Goal: Transaction & Acquisition: Purchase product/service

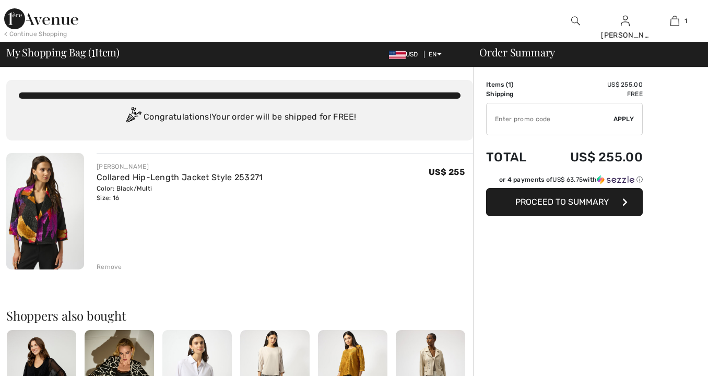
checkbox input "true"
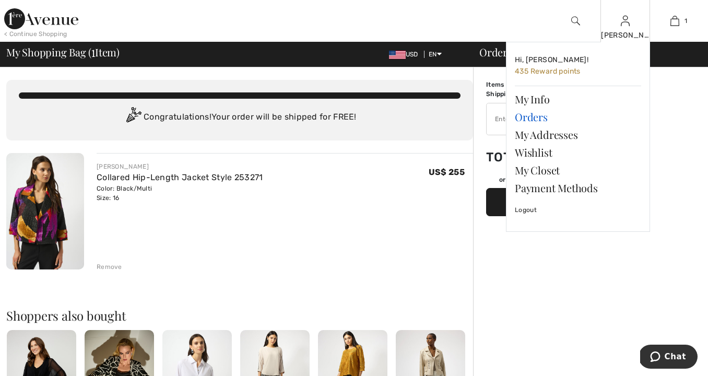
click at [533, 114] on link "Orders" at bounding box center [578, 117] width 126 height 18
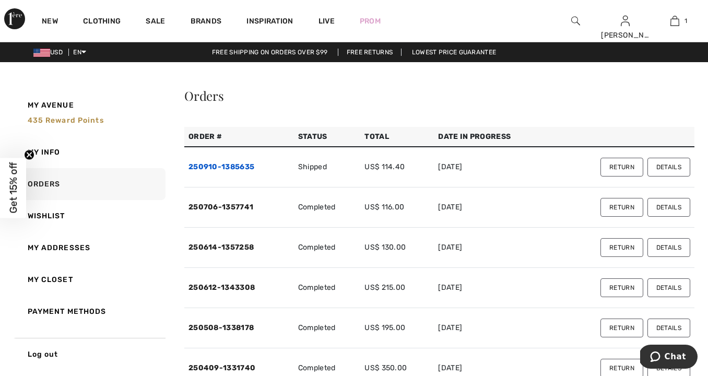
click at [232, 164] on link "250910-1385635" at bounding box center [221, 166] width 66 height 9
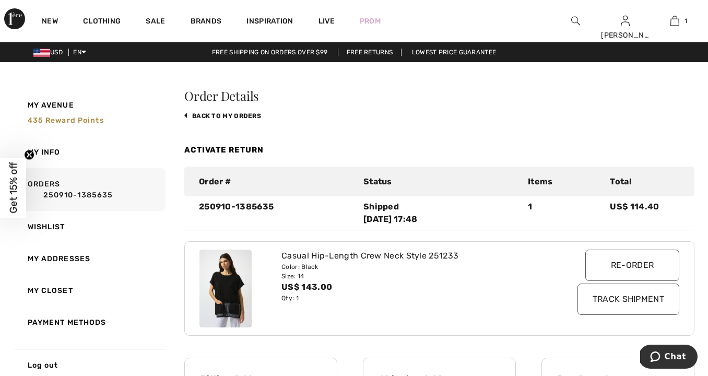
click at [232, 277] on img at bounding box center [225, 289] width 52 height 78
drag, startPoint x: 343, startPoint y: 256, endPoint x: 349, endPoint y: 258, distance: 6.6
click at [343, 256] on div "Casual Hip-Length Crew Neck Style 251233" at bounding box center [418, 256] width 275 height 13
click at [630, 266] on input "Re-order" at bounding box center [632, 265] width 94 height 31
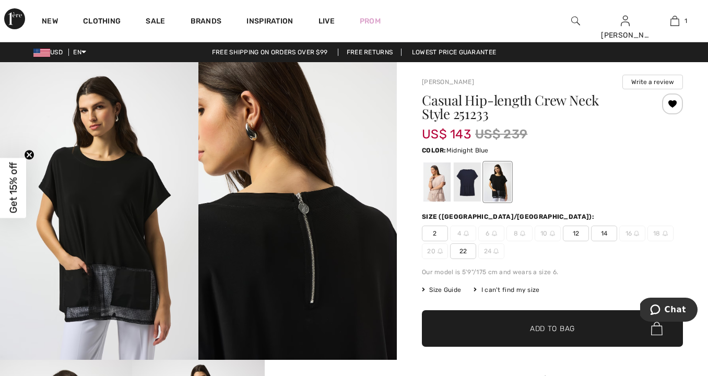
drag, startPoint x: 470, startPoint y: 182, endPoint x: 464, endPoint y: 192, distance: 11.3
click at [470, 183] on div at bounding box center [467, 181] width 27 height 39
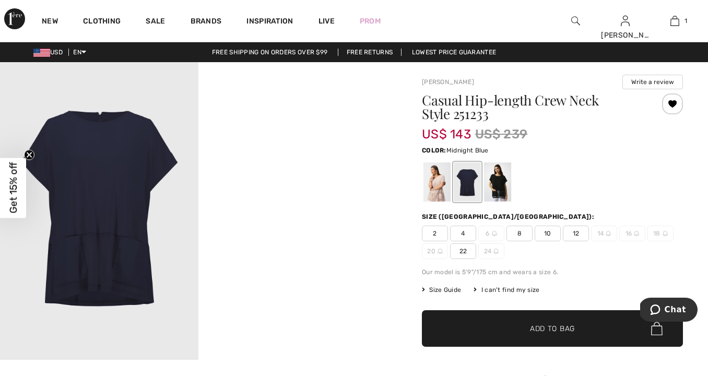
drag, startPoint x: 420, startPoint y: 95, endPoint x: 416, endPoint y: 85, distance: 10.8
click at [420, 94] on div "Joseph Ribkoff Write a review Casual Hip-length Crew Neck Style 251233 US$ 143 …" at bounding box center [552, 380] width 311 height 637
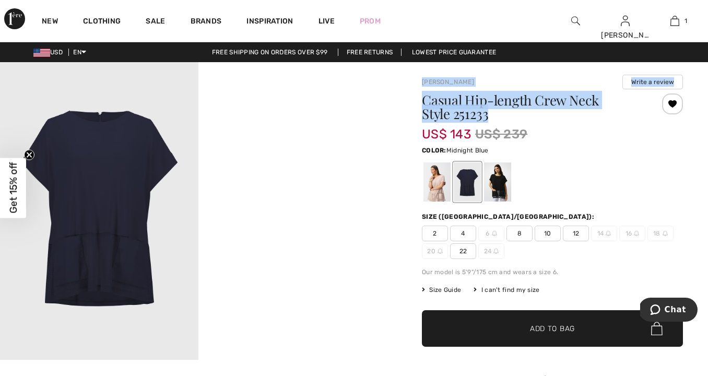
drag, startPoint x: 418, startPoint y: 82, endPoint x: 470, endPoint y: 105, distance: 57.0
click at [482, 111] on div "Joseph Ribkoff Write a review Casual Hip-length Crew Neck Style 251233 US$ 143 …" at bounding box center [552, 380] width 311 height 637
copy div "Joseph Ribkoff Write a review Casual Hip-length Crew Neck Style 251233"
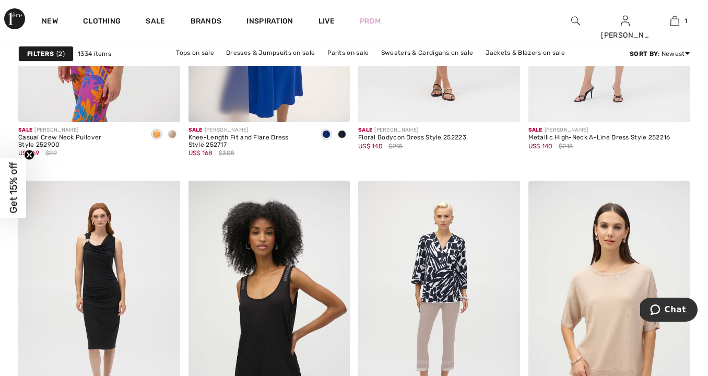
scroll to position [3210, 0]
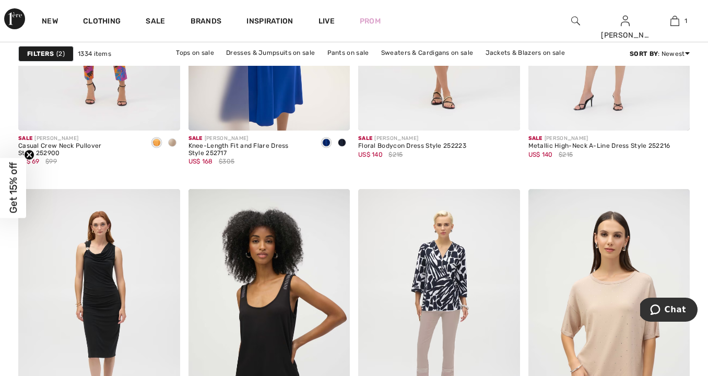
click at [43, 54] on strong "Filters" at bounding box center [40, 53] width 27 height 9
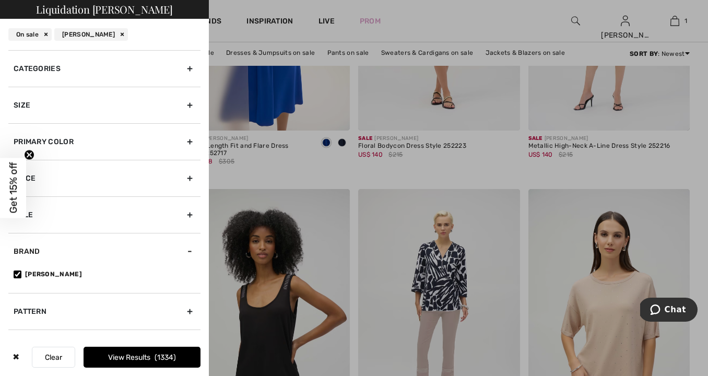
scroll to position [0, 0]
click at [328, 92] on div at bounding box center [354, 188] width 708 height 376
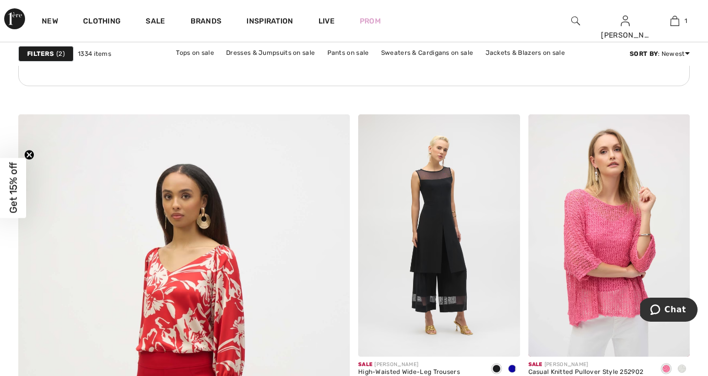
scroll to position [2337, 0]
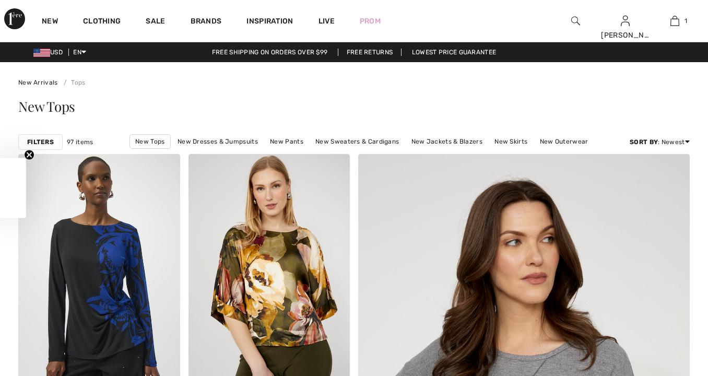
checkbox input "true"
click at [577, 19] on img at bounding box center [575, 21] width 9 height 13
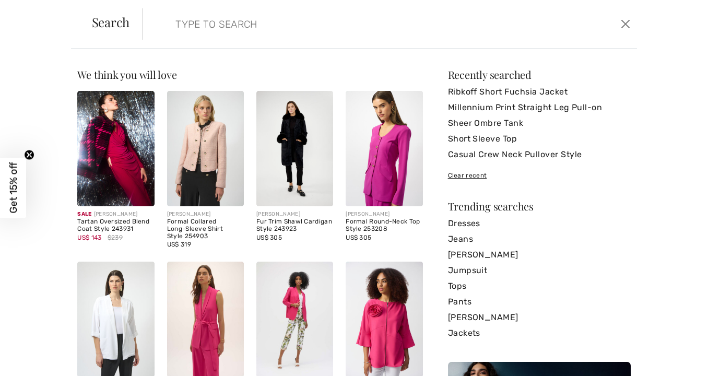
paste input "Joseph Ribkoff Hip-Length Crew Neck Blouse Black"
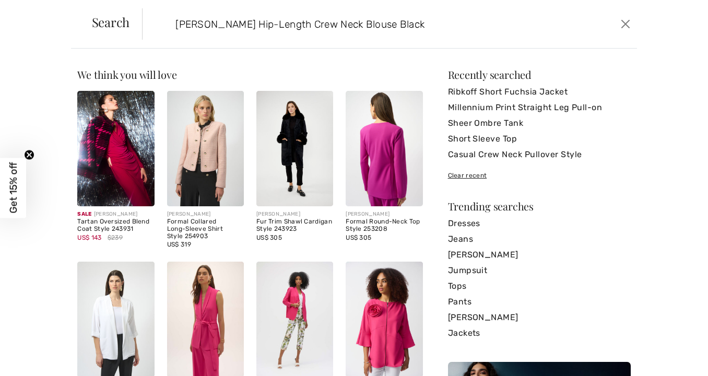
type input "Joseph Ribkoff Hip-Length Crew Neck Blouse Black"
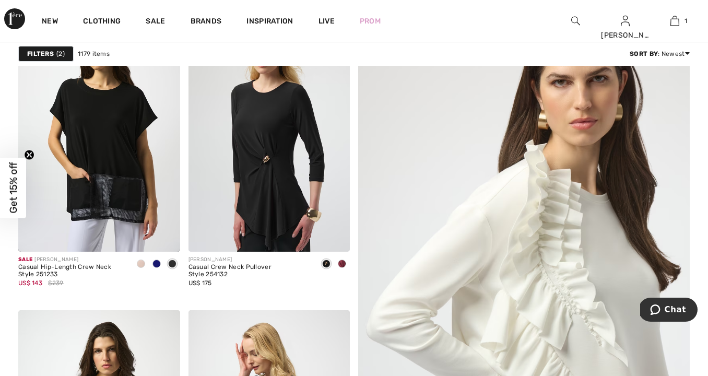
scroll to position [174, 0]
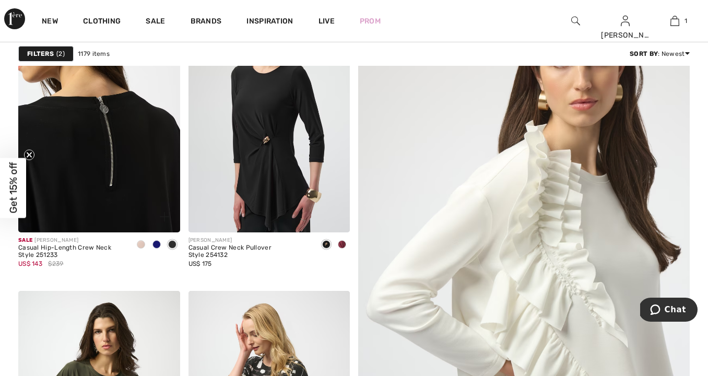
click at [107, 127] on img at bounding box center [99, 111] width 162 height 242
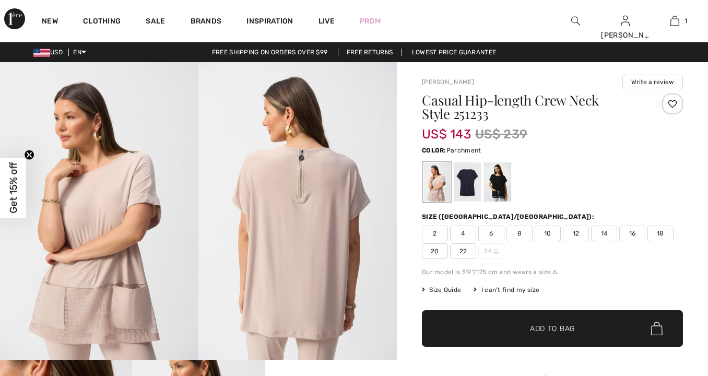
checkbox input "true"
click at [504, 181] on div at bounding box center [497, 181] width 27 height 39
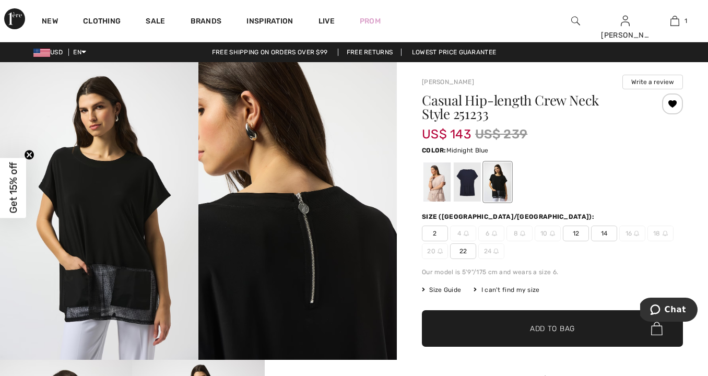
click at [464, 182] on div at bounding box center [467, 181] width 27 height 39
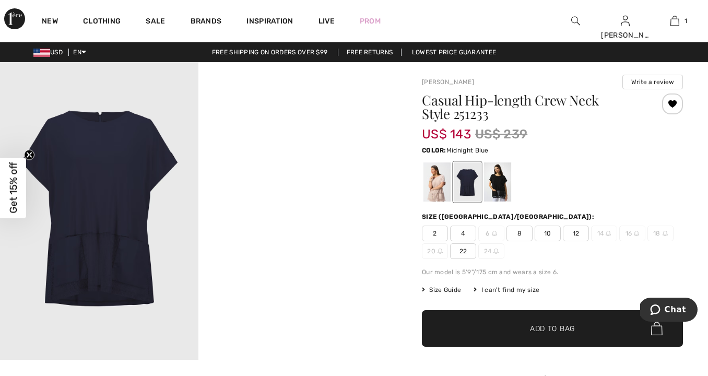
click at [599, 232] on span "14" at bounding box center [604, 234] width 26 height 16
click at [605, 236] on div at bounding box center [354, 188] width 708 height 376
click at [331, 17] on link "Live" at bounding box center [326, 21] width 16 height 11
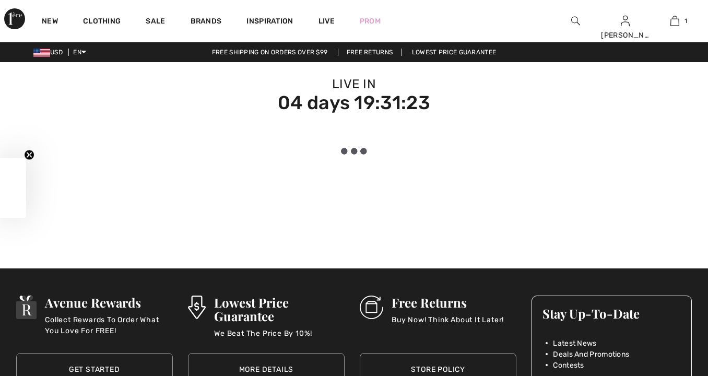
checkbox input "true"
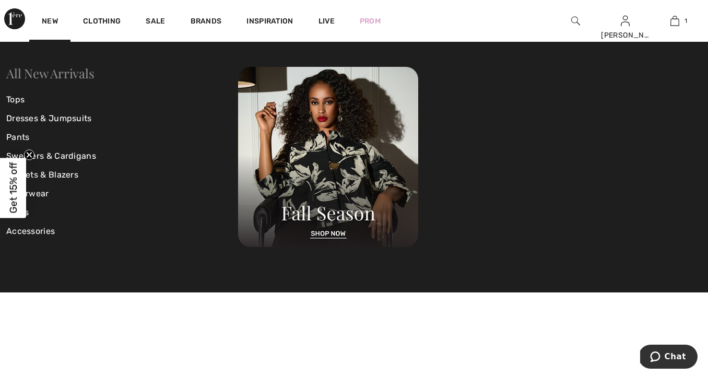
click at [76, 76] on link "All New Arrivals" at bounding box center [50, 73] width 88 height 17
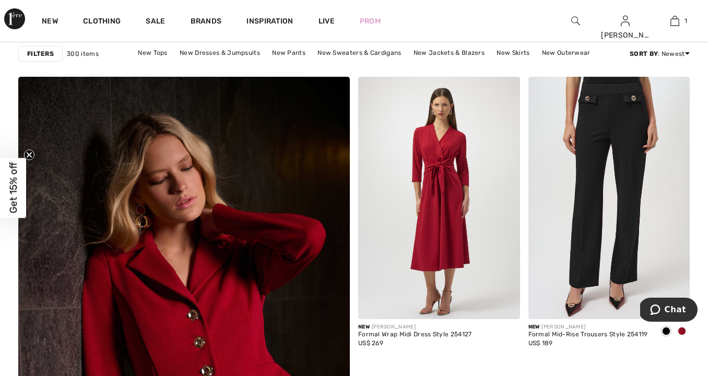
scroll to position [2425, 0]
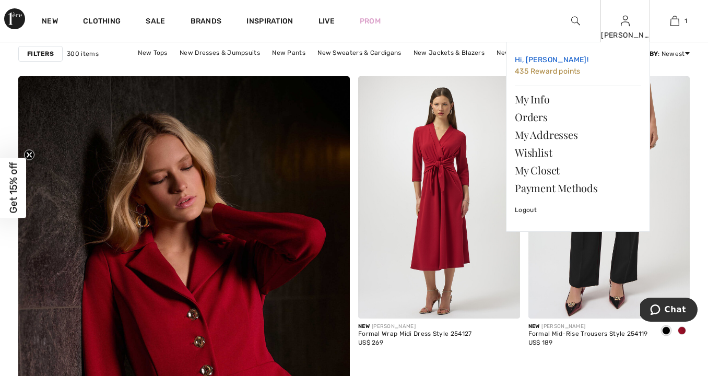
click at [547, 68] on span "435 Reward points" at bounding box center [548, 71] width 66 height 9
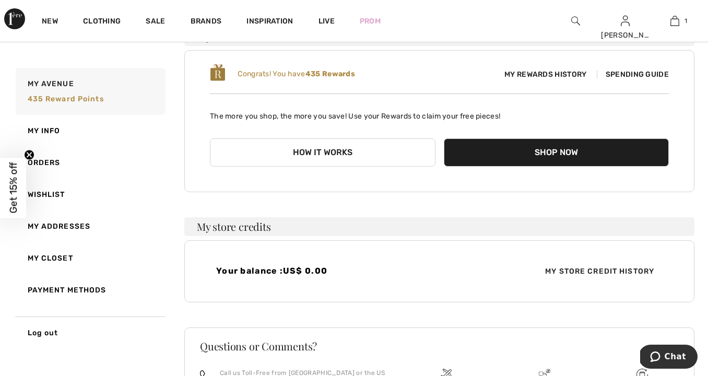
scroll to position [98, 0]
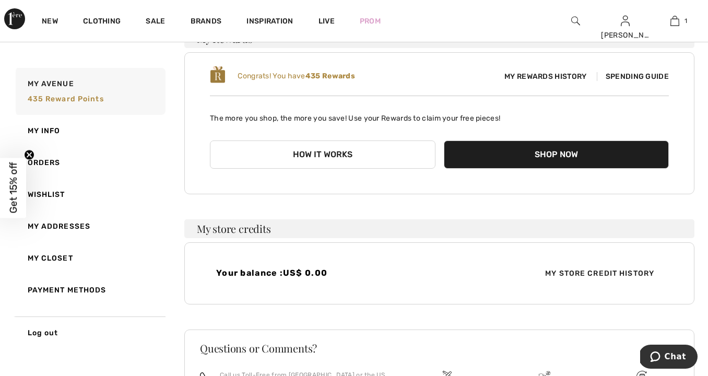
click at [619, 75] on span "Spending Guide" at bounding box center [633, 76] width 72 height 9
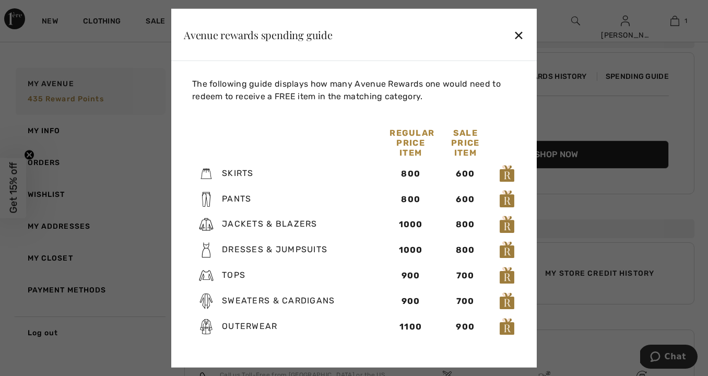
click at [590, 103] on div at bounding box center [354, 188] width 708 height 376
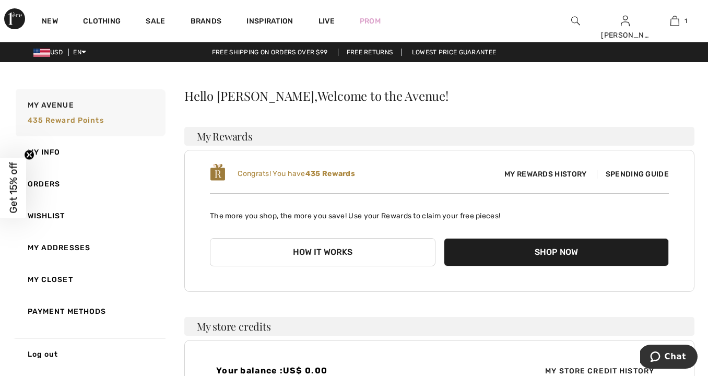
scroll to position [0, 0]
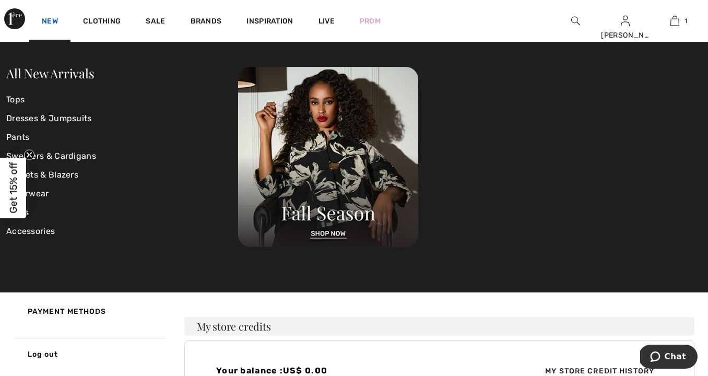
click at [45, 20] on link "New" at bounding box center [50, 22] width 16 height 11
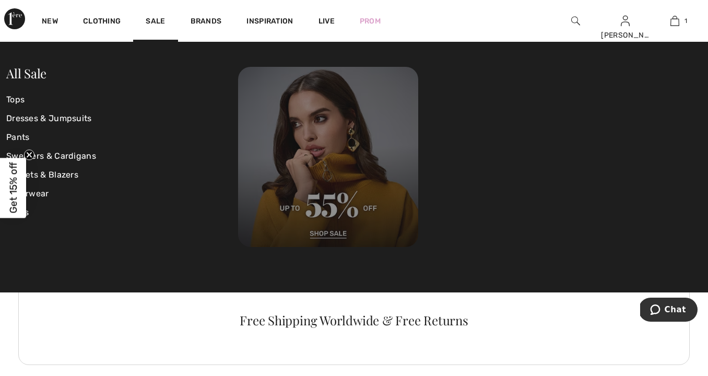
scroll to position [2109, 0]
